Goal: Information Seeking & Learning: Learn about a topic

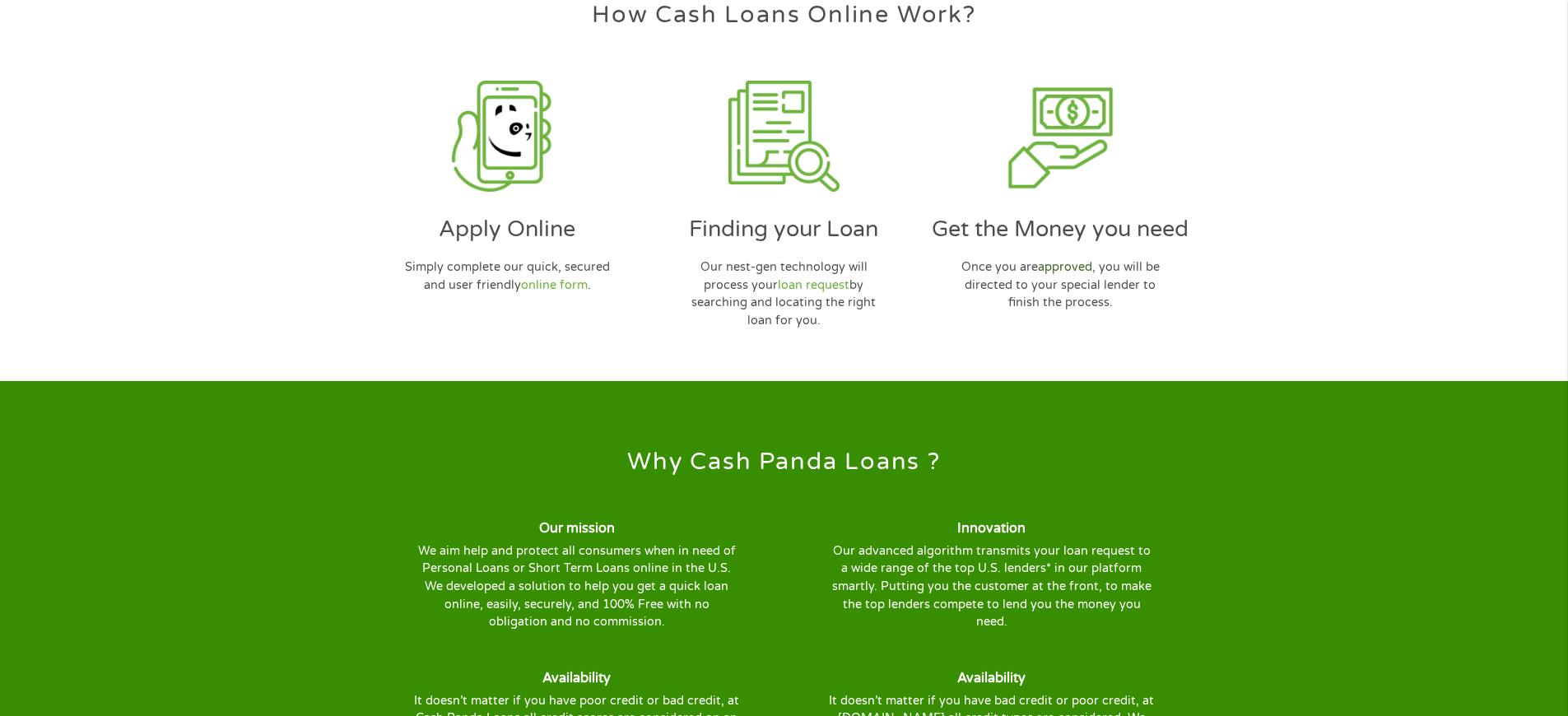
scroll to position [5099, 0]
